Goal: Find specific page/section: Find specific page/section

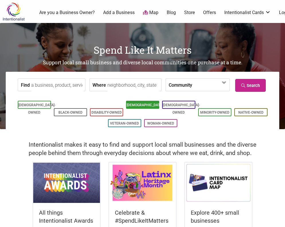
click at [147, 105] on link "[DEMOGRAPHIC_DATA]-Owned" at bounding box center [145, 108] width 37 height 11
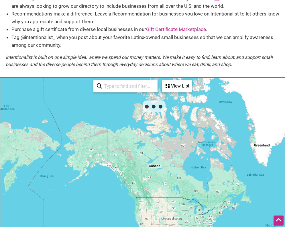
scroll to position [63, 0]
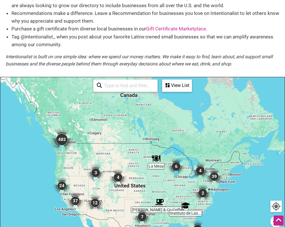
click at [126, 85] on input "search" at bounding box center [128, 85] width 52 height 11
type input "a"
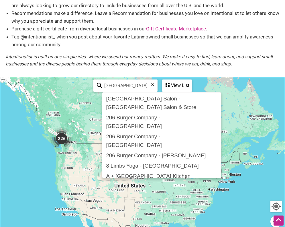
type input "[GEOGRAPHIC_DATA]"
click at [62, 118] on div at bounding box center [142, 188] width 285 height 223
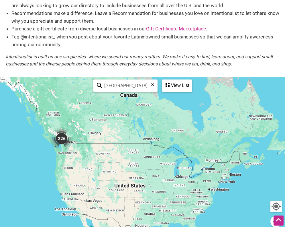
click at [62, 118] on div at bounding box center [142, 188] width 285 height 223
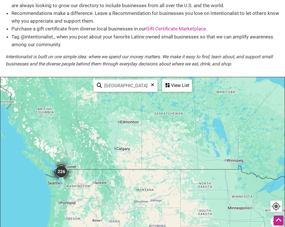
click at [64, 168] on img "226" at bounding box center [61, 171] width 23 height 23
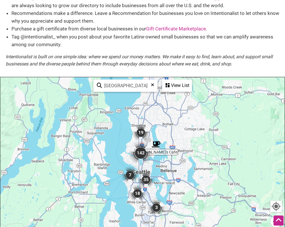
click at [152, 161] on img "142" at bounding box center [140, 152] width 23 height 23
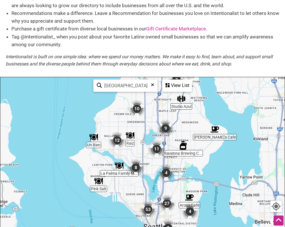
click at [160, 150] on img "11" at bounding box center [156, 148] width 17 height 17
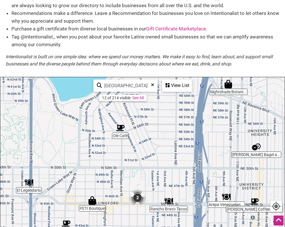
click at [137, 203] on img "2" at bounding box center [137, 197] width 17 height 17
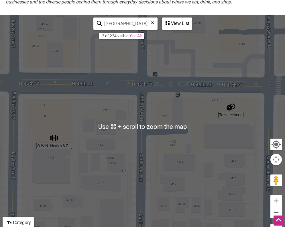
scroll to position [132, 0]
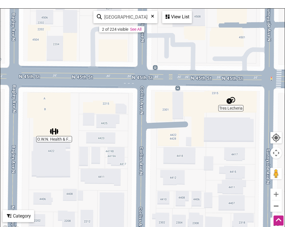
click at [275, 205] on button "Zoom out" at bounding box center [276, 205] width 11 height 11
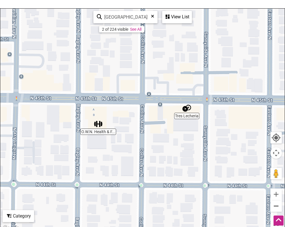
click at [275, 205] on button "Zoom out" at bounding box center [276, 205] width 11 height 11
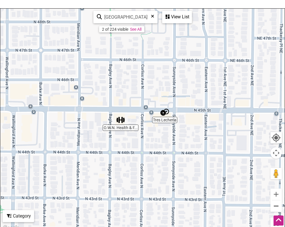
click at [275, 205] on button "Zoom out" at bounding box center [276, 205] width 11 height 11
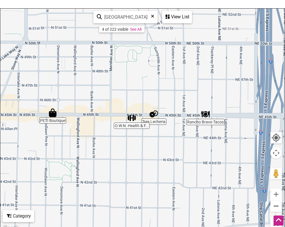
click at [275, 205] on button "Zoom out" at bounding box center [276, 205] width 11 height 11
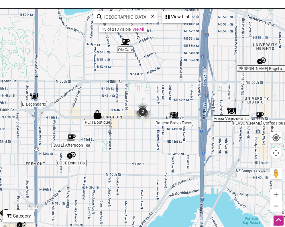
click at [275, 205] on button "Zoom out" at bounding box center [276, 205] width 11 height 11
